Goal: Task Accomplishment & Management: Use online tool/utility

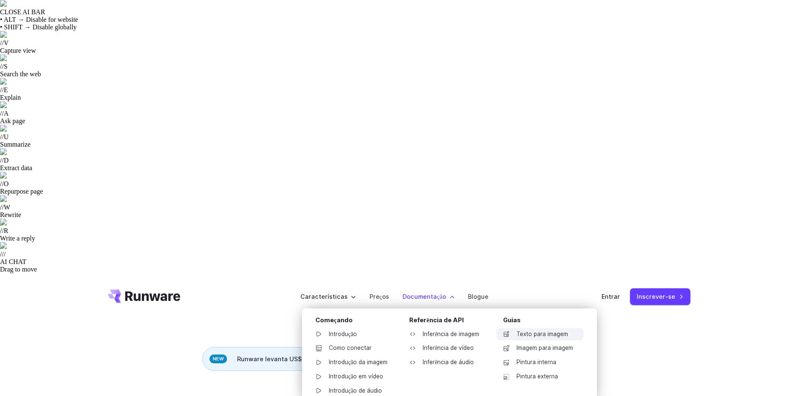
click at [538, 331] on font "Texto para imagem" at bounding box center [543, 334] width 52 height 7
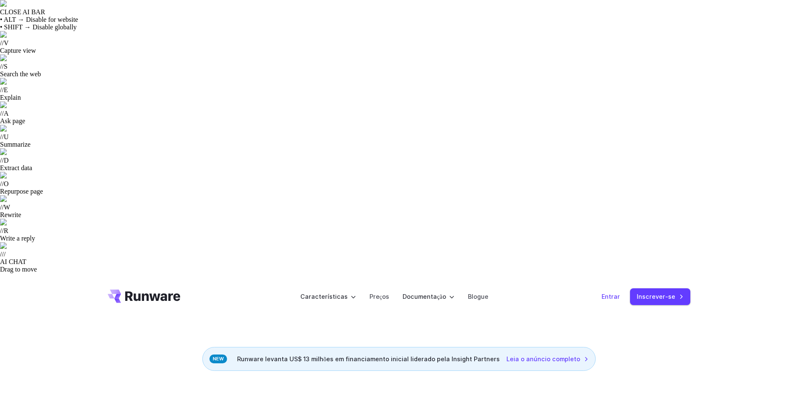
click at [615, 293] on font "Entrar" at bounding box center [611, 296] width 18 height 7
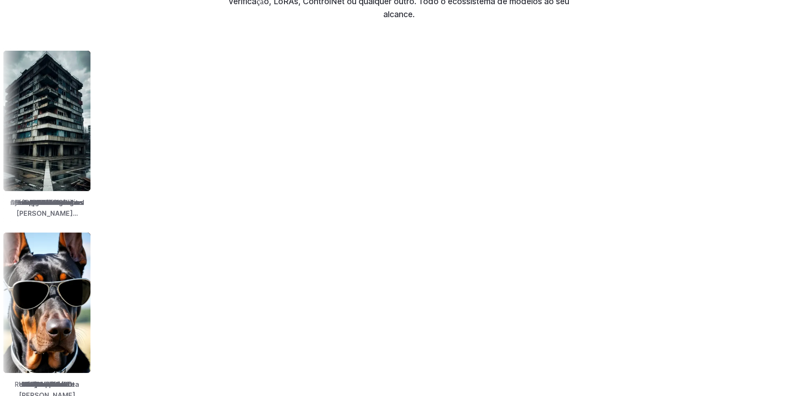
scroll to position [1592, 0]
